Goal: Use online tool/utility: Utilize a website feature to perform a specific function

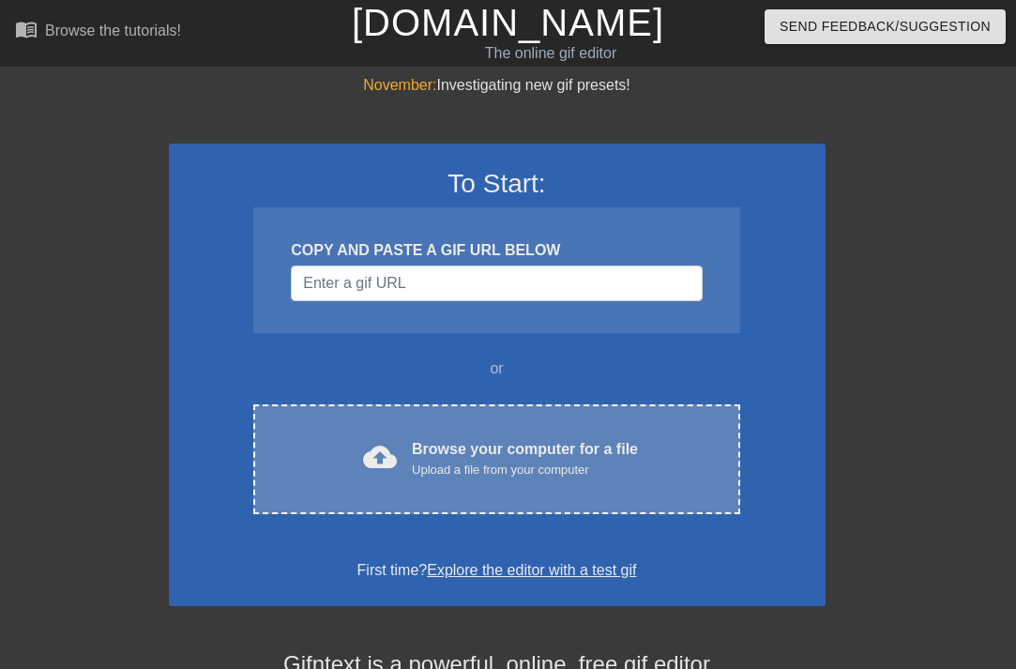
click at [514, 471] on div "Upload a file from your computer" at bounding box center [525, 470] width 226 height 19
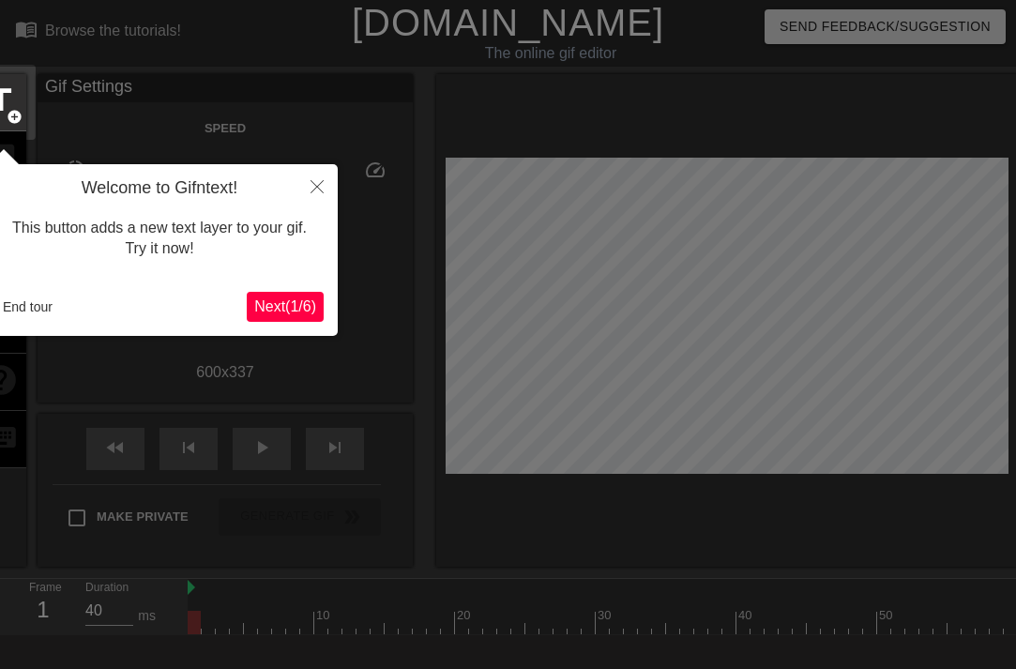
scroll to position [46, 0]
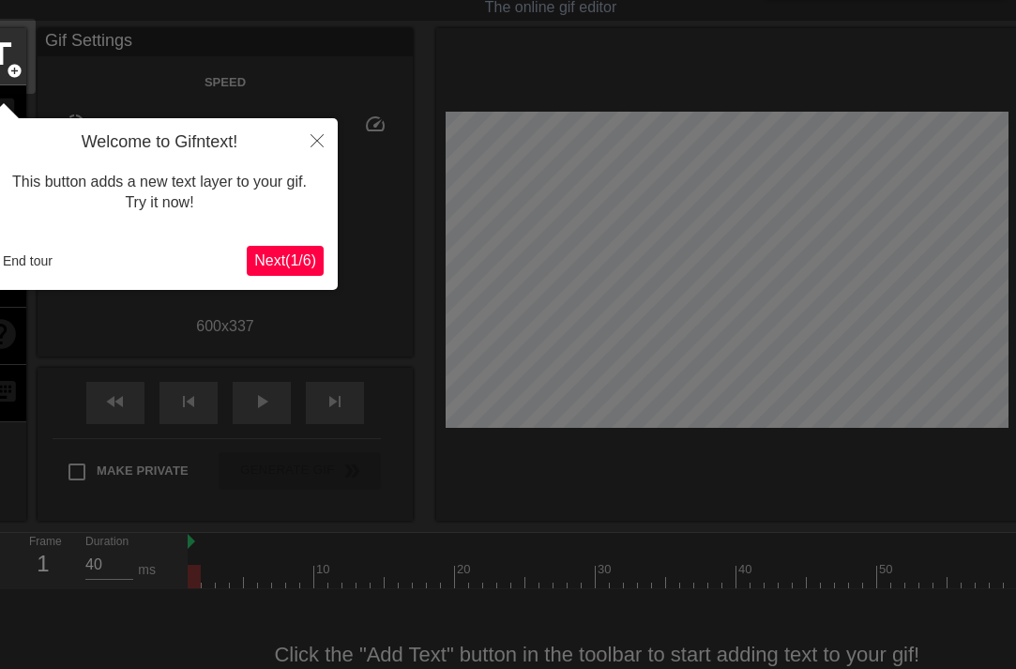
click at [272, 252] on span "Next ( 1 / 6 )" at bounding box center [285, 260] width 62 height 16
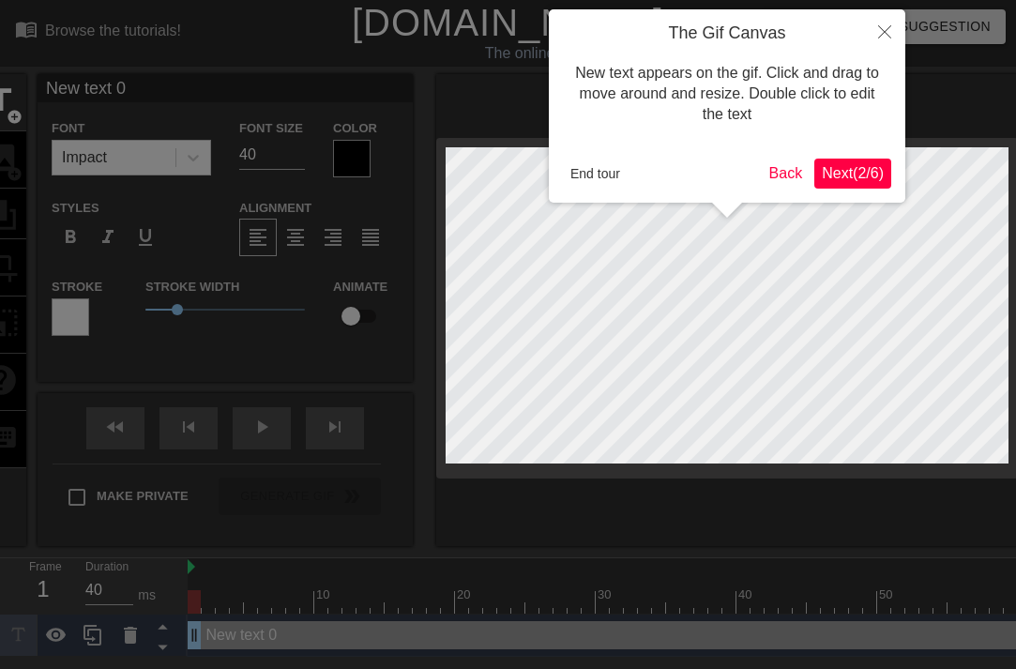
scroll to position [0, 0]
click at [858, 181] on span "Next ( 2 / 6 )" at bounding box center [853, 173] width 62 height 16
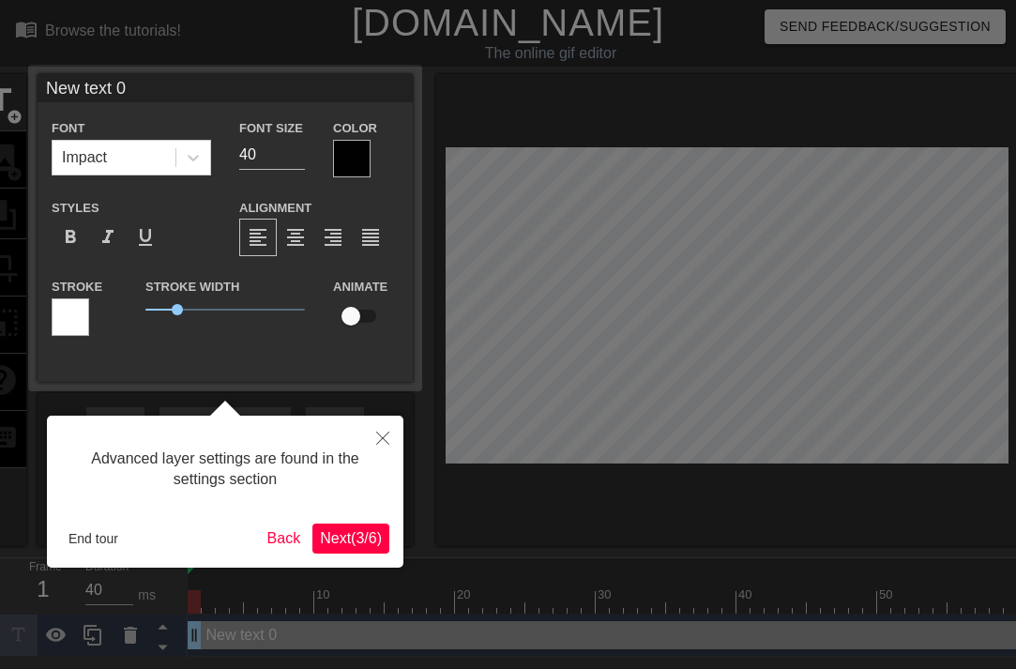
click at [361, 534] on span "Next ( 3 / 6 )" at bounding box center [351, 538] width 62 height 16
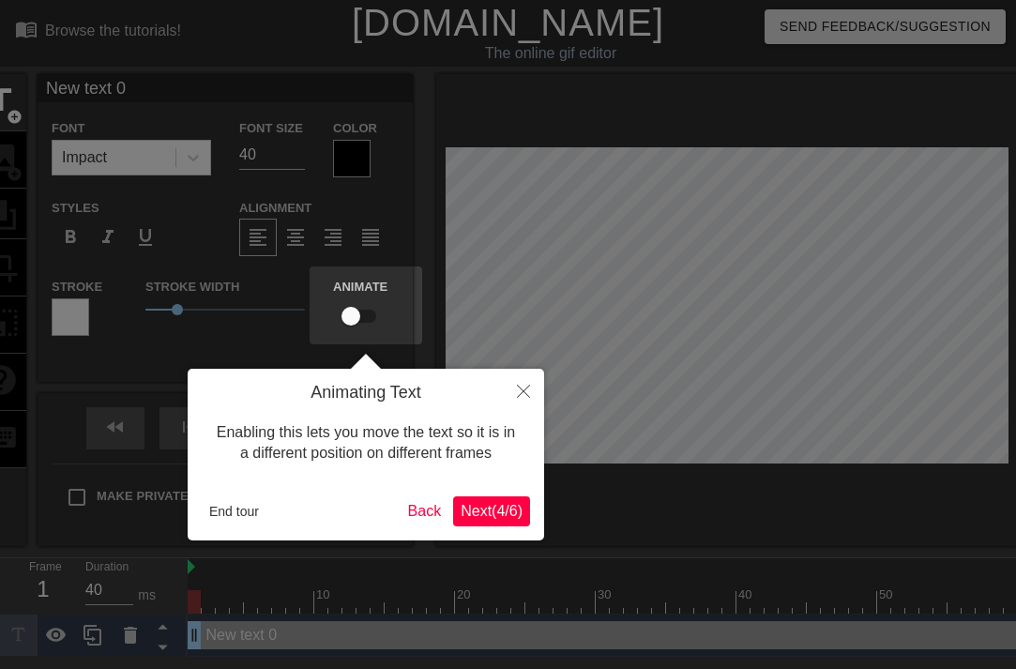
click at [486, 508] on span "Next ( 4 / 6 )" at bounding box center [492, 511] width 62 height 16
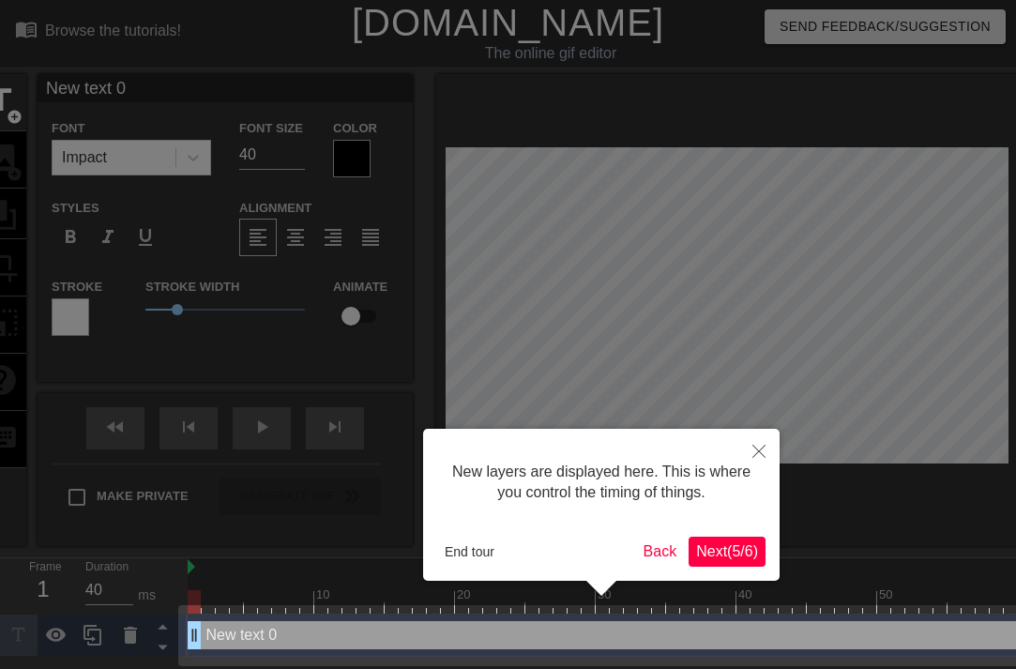
scroll to position [5, 0]
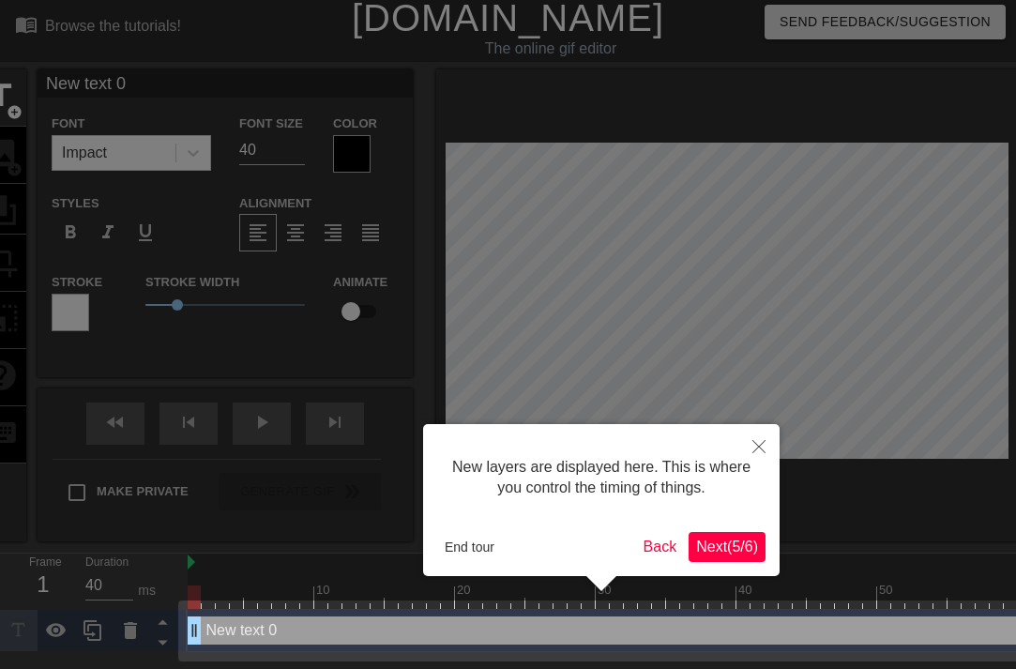
click at [709, 543] on span "Next ( 5 / 6 )" at bounding box center [727, 546] width 62 height 16
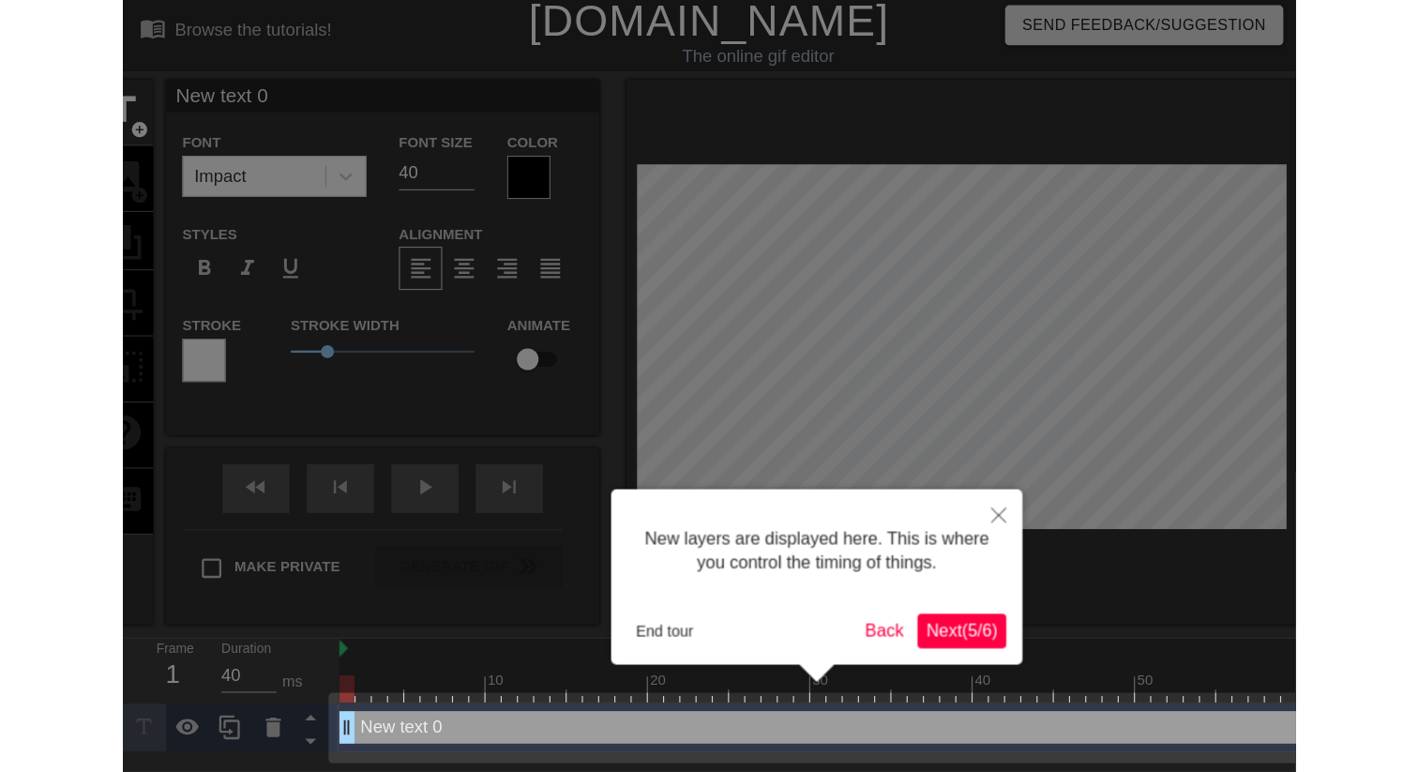
scroll to position [0, 0]
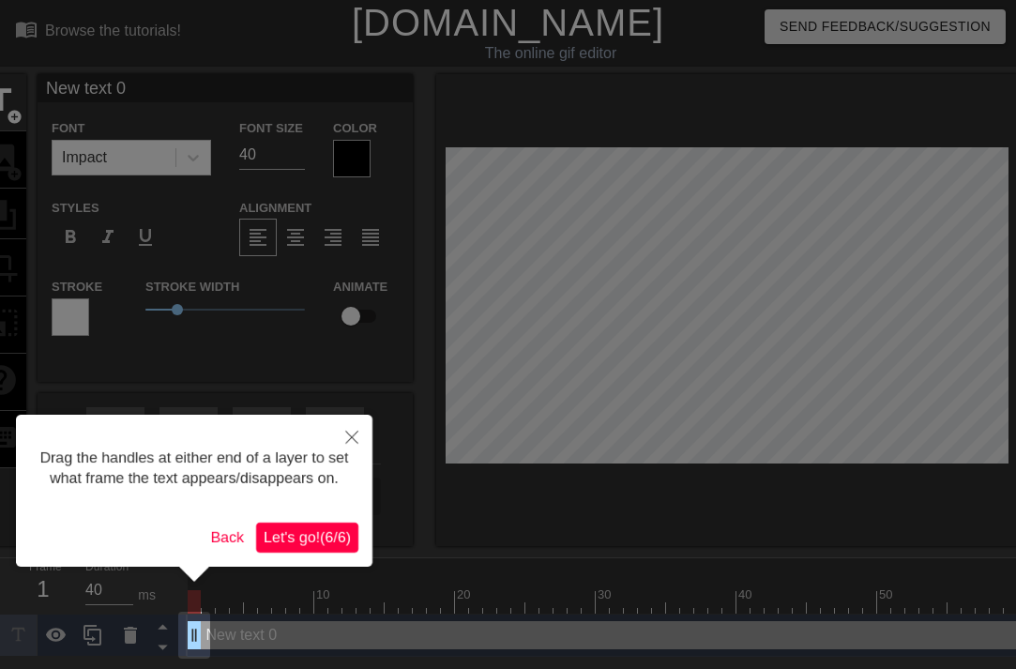
click at [325, 545] on span "Let's go! ( 6 / 6 )" at bounding box center [307, 537] width 87 height 16
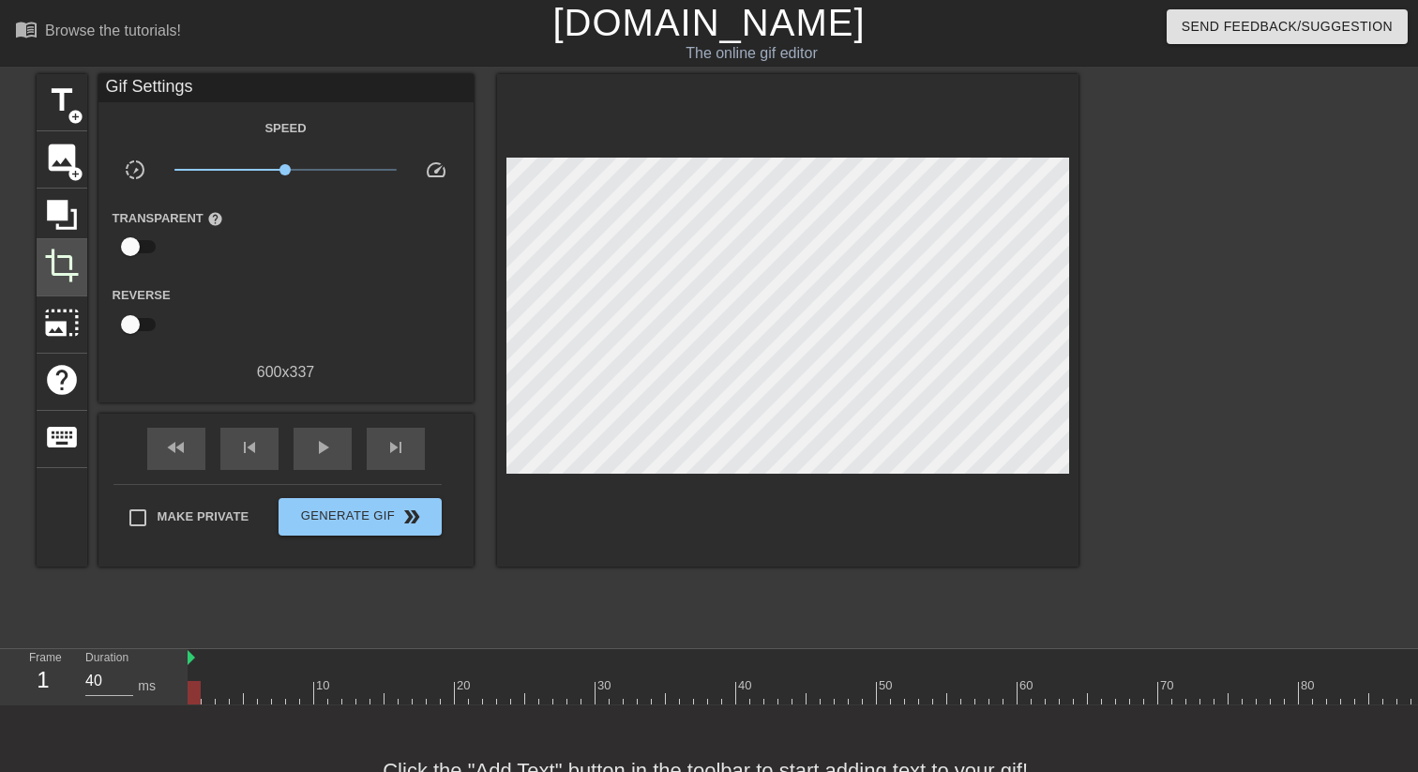
click at [54, 262] on span "crop" at bounding box center [62, 266] width 36 height 36
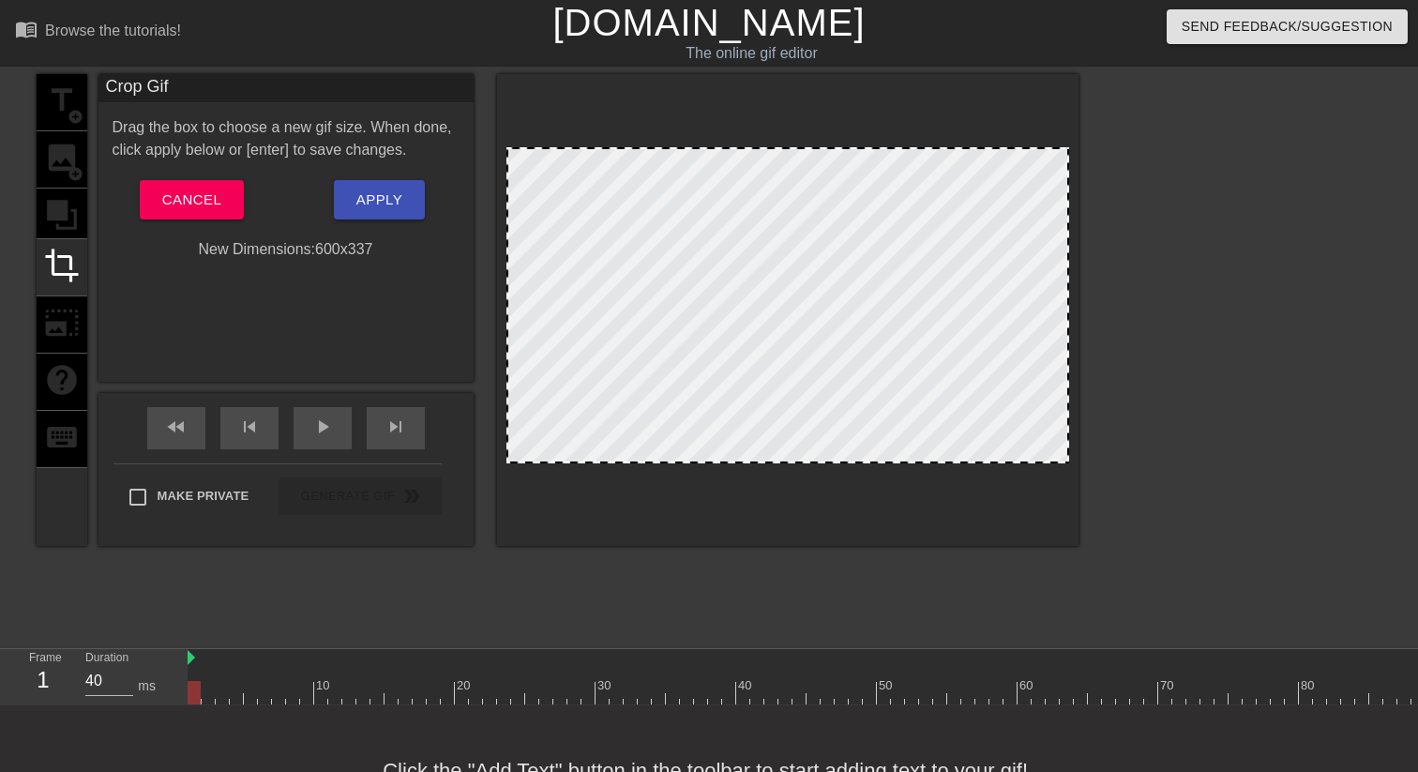
drag, startPoint x: 519, startPoint y: 150, endPoint x: 548, endPoint y: 150, distance: 29.1
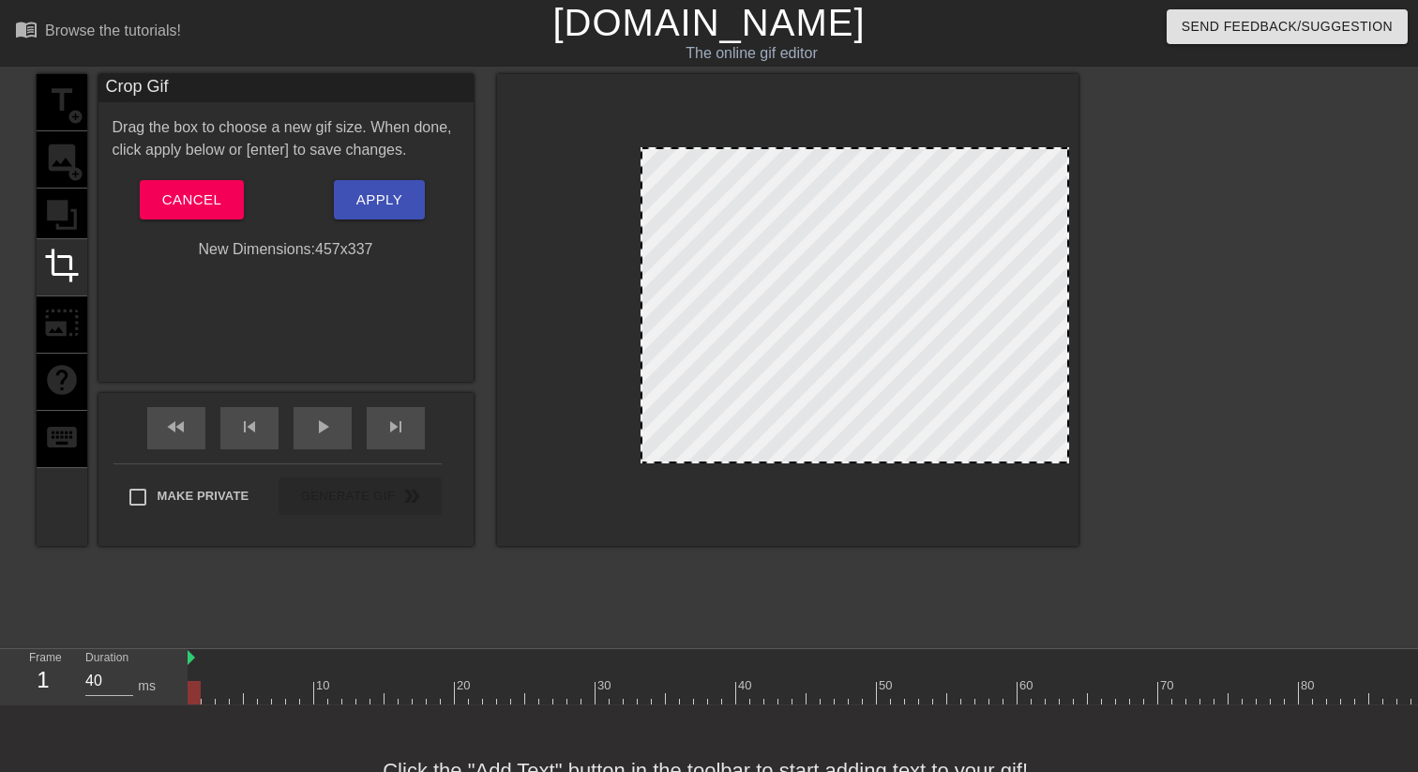
drag, startPoint x: 506, startPoint y: 174, endPoint x: 641, endPoint y: 181, distance: 134.3
click at [641, 181] on div at bounding box center [642, 305] width 9 height 312
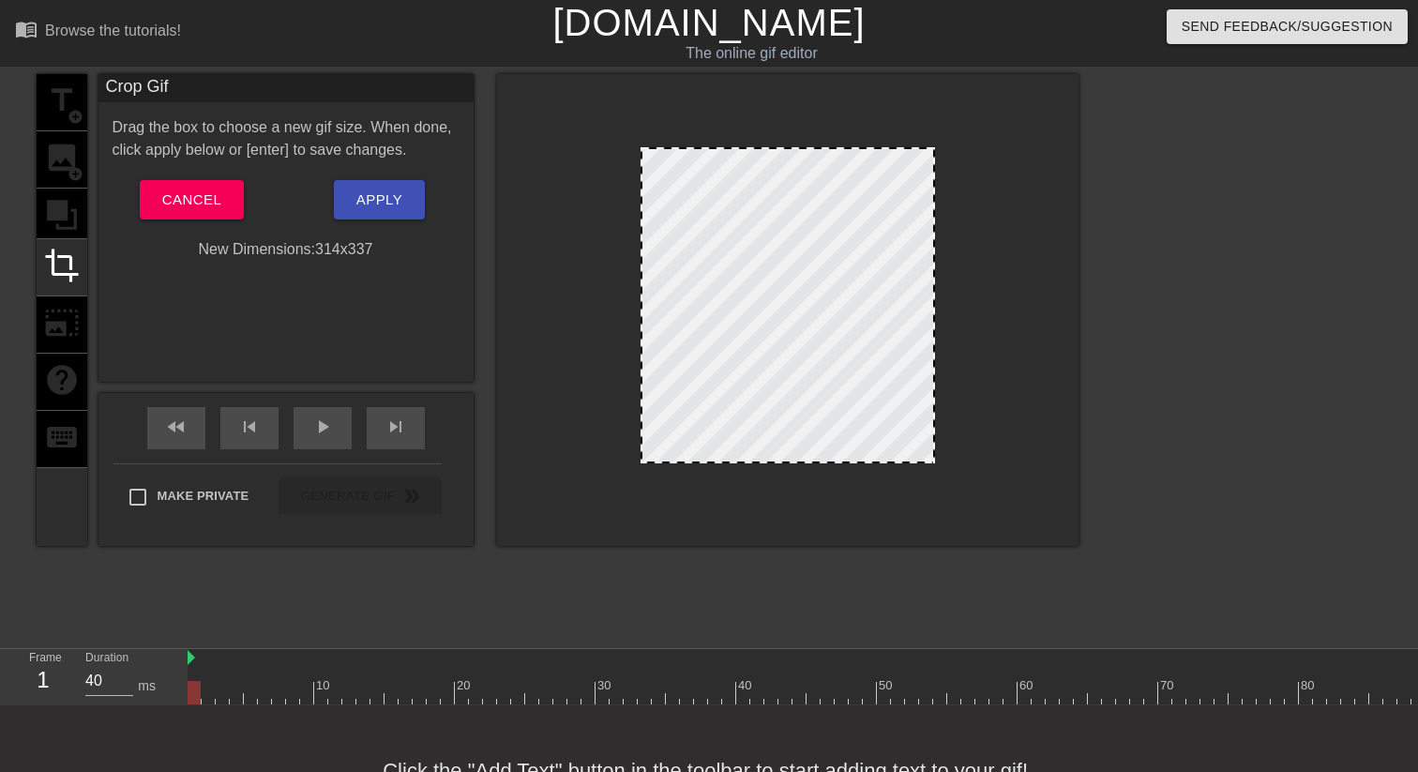
drag, startPoint x: 1067, startPoint y: 214, endPoint x: 933, endPoint y: 213, distance: 134.1
click at [933, 213] on div at bounding box center [933, 305] width 9 height 312
drag, startPoint x: 751, startPoint y: 460, endPoint x: 754, endPoint y: 448, distance: 11.6
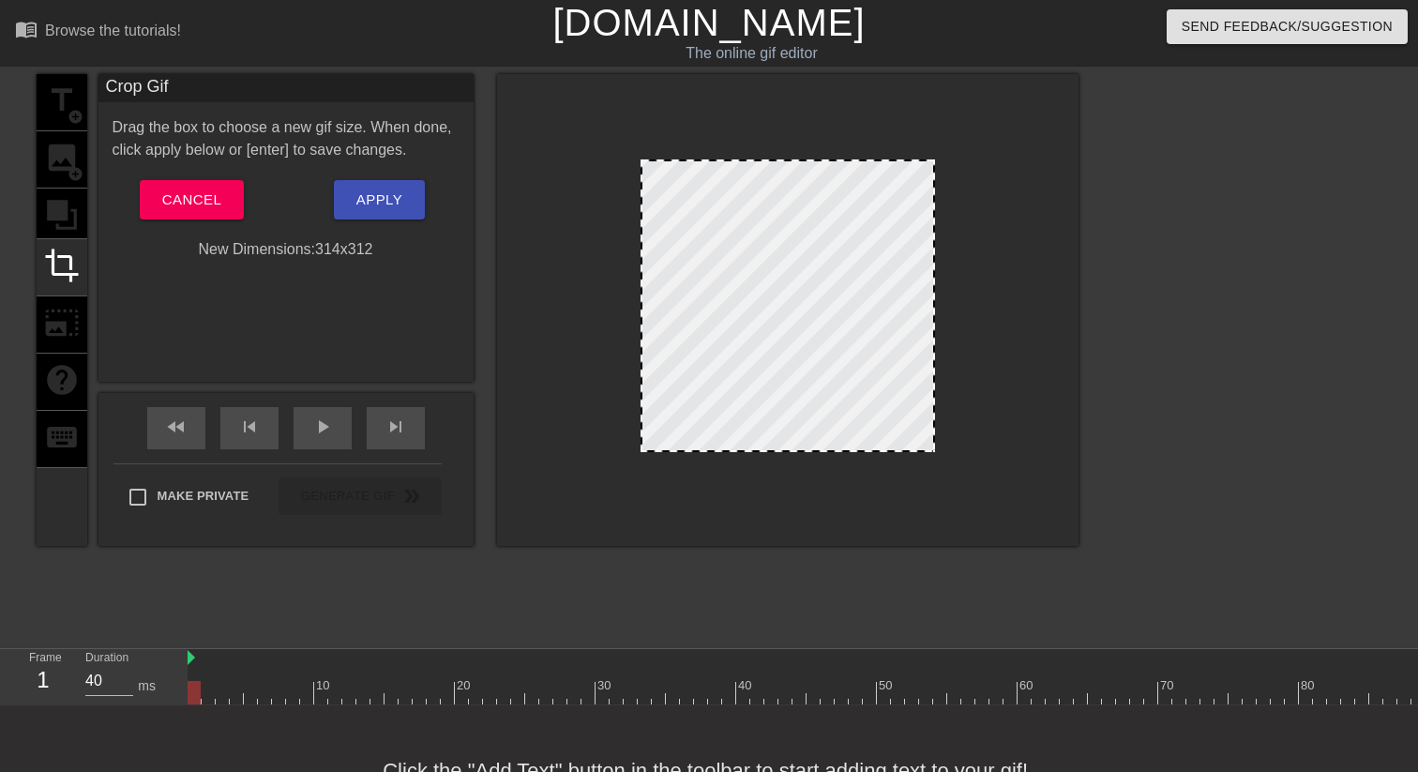
drag, startPoint x: 912, startPoint y: 147, endPoint x: 912, endPoint y: 159, distance: 11.3
click at [912, 159] on div at bounding box center [787, 161] width 291 height 9
click at [969, 106] on div at bounding box center [787, 310] width 581 height 472
click at [392, 215] on button "Apply" at bounding box center [379, 199] width 91 height 39
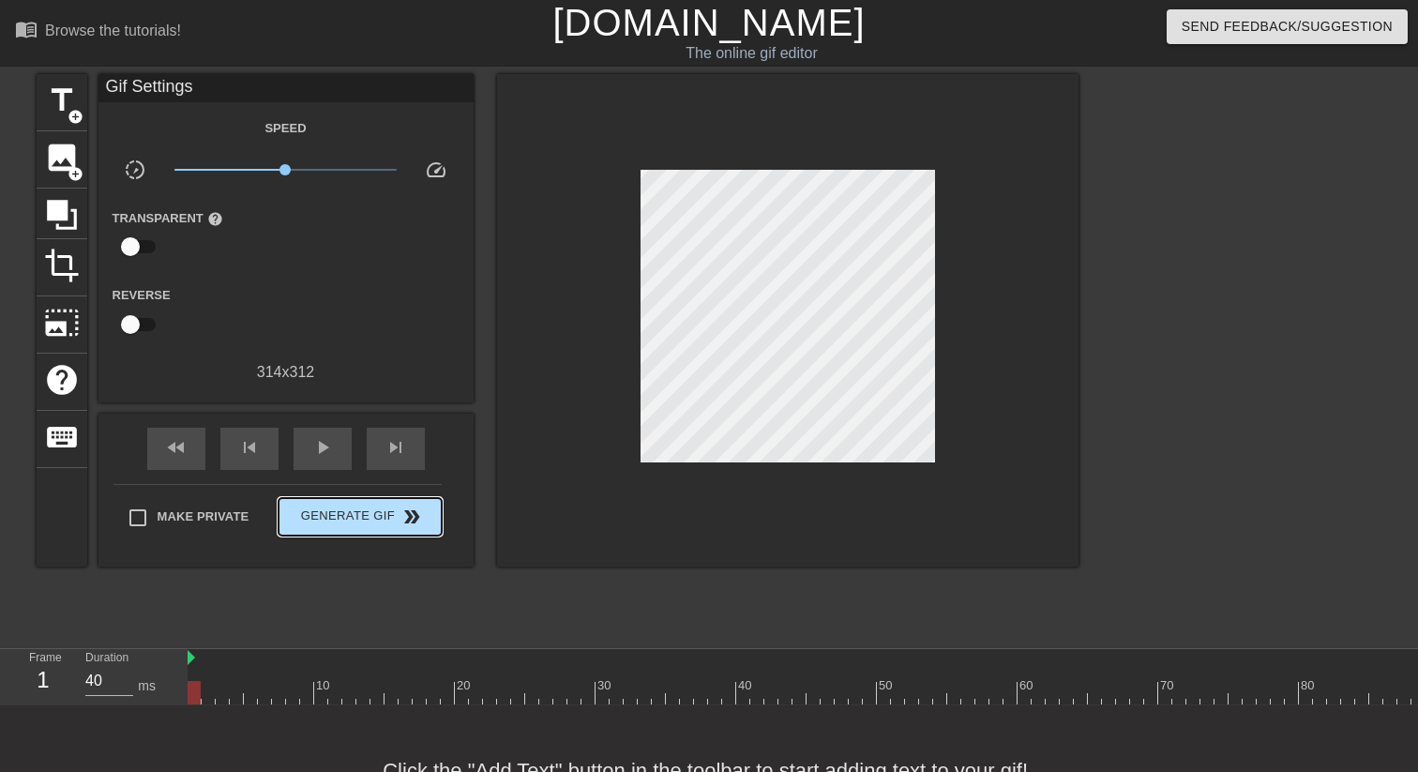
click at [382, 503] on button "Generate Gif double_arrow" at bounding box center [360, 517] width 162 height 38
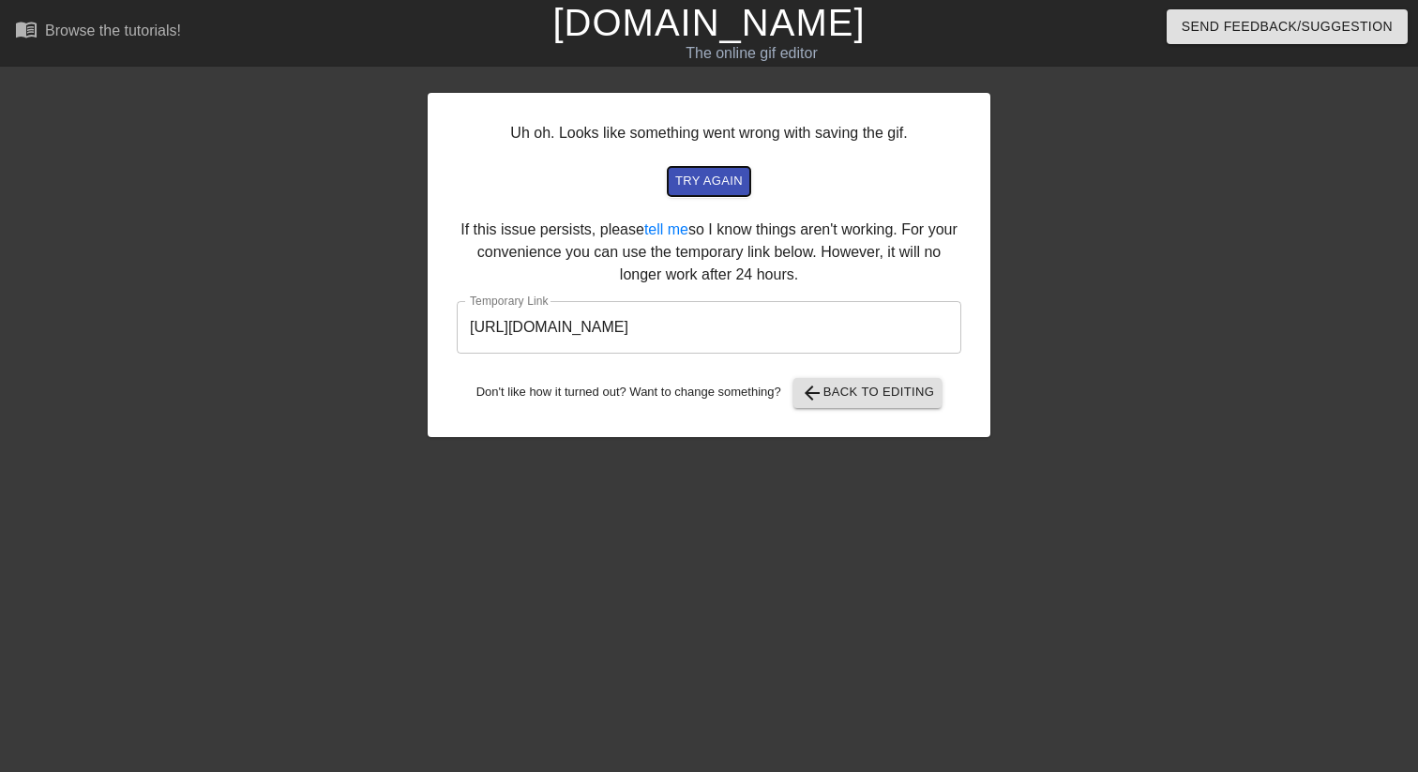
click at [709, 181] on span "try again" at bounding box center [709, 182] width 68 height 22
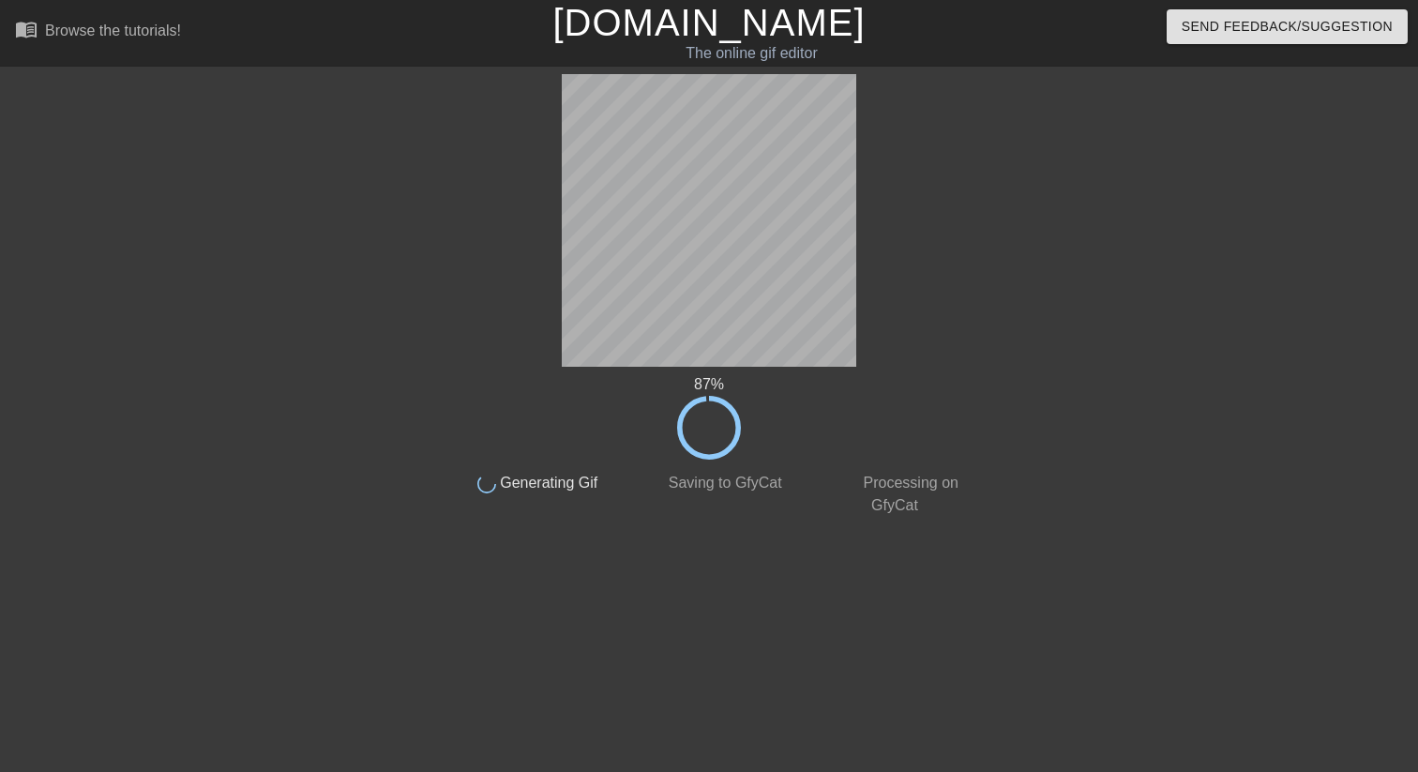
click at [943, 462] on div "done Processing on GfyCat" at bounding box center [895, 488] width 186 height 57
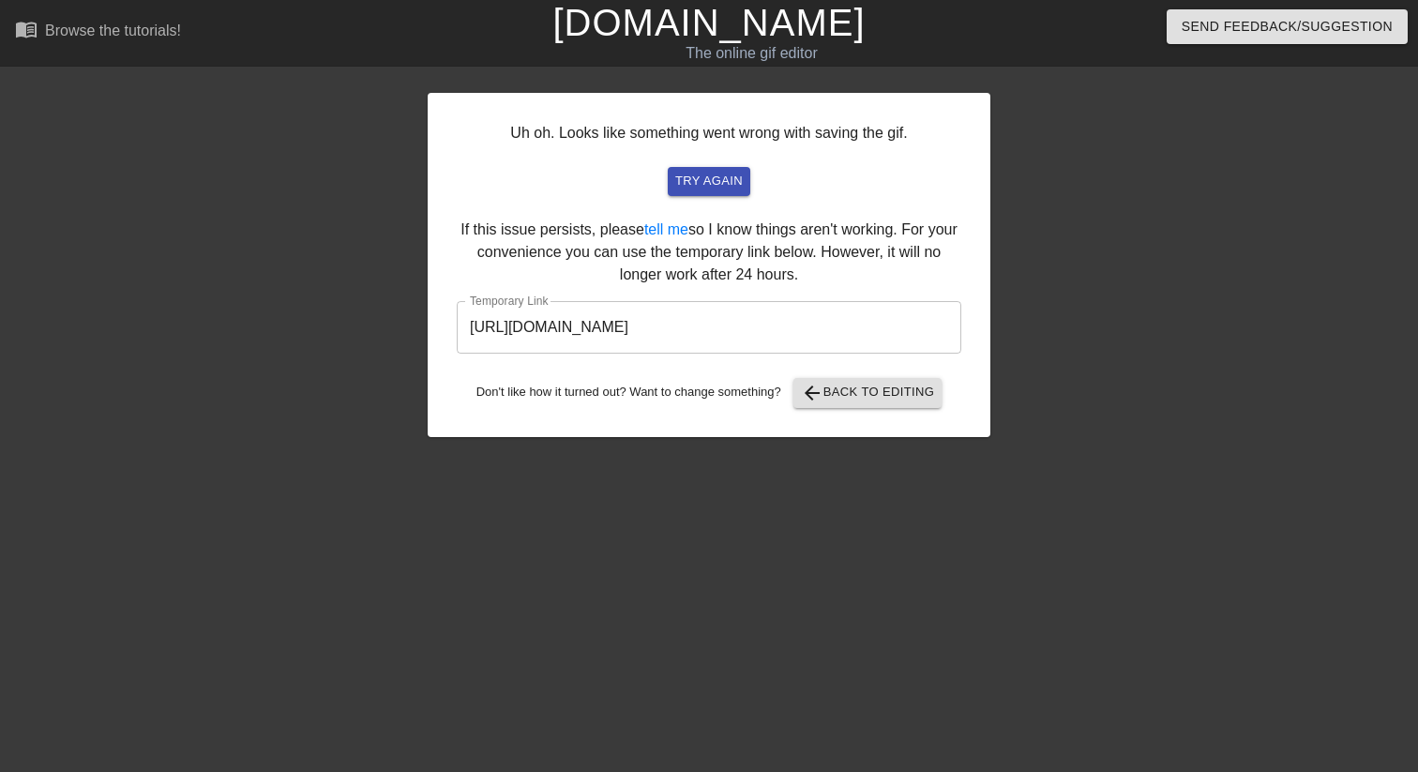
click at [283, 252] on div at bounding box center [264, 355] width 281 height 563
